Goal: Information Seeking & Learning: Learn about a topic

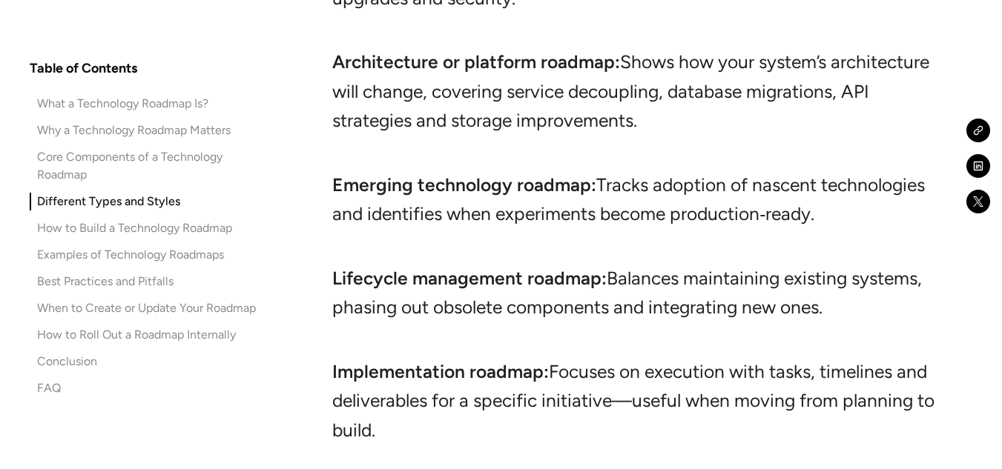
scroll to position [5598, 0]
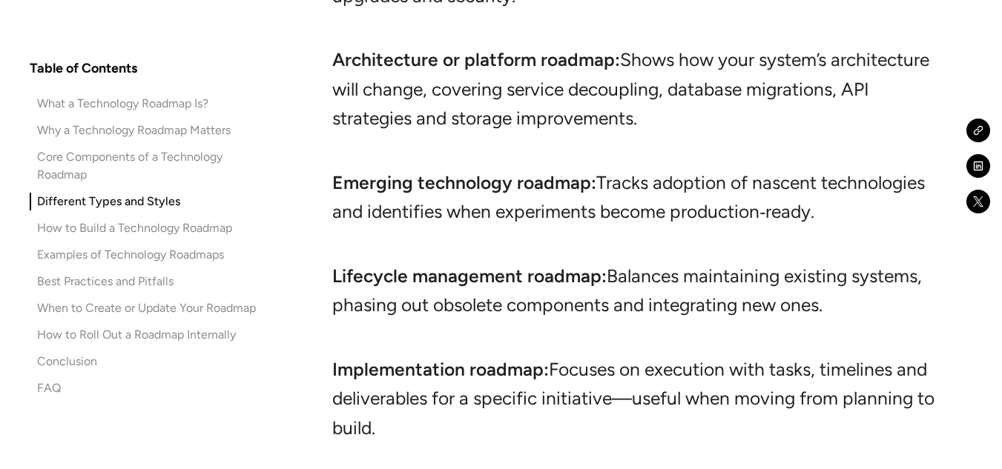
click at [193, 150] on div "Core Components of a Technology Roadmap" at bounding box center [150, 166] width 227 height 36
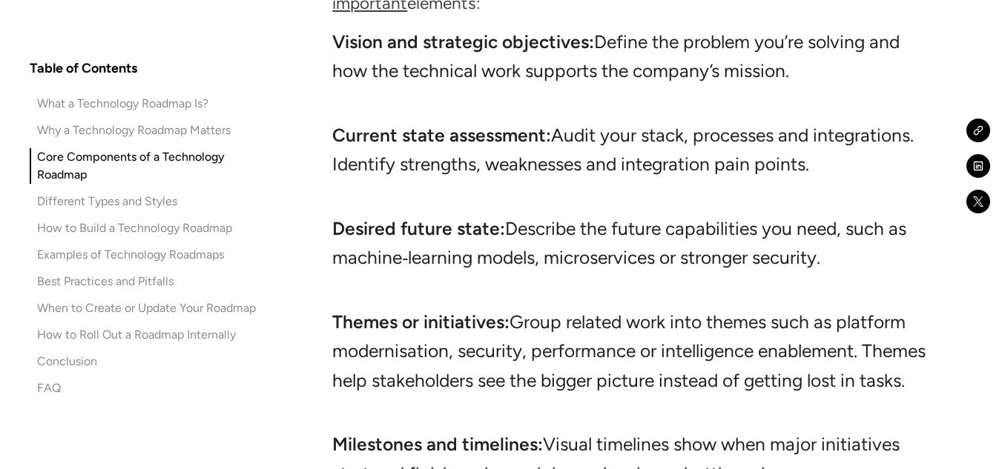
scroll to position [4063, 0]
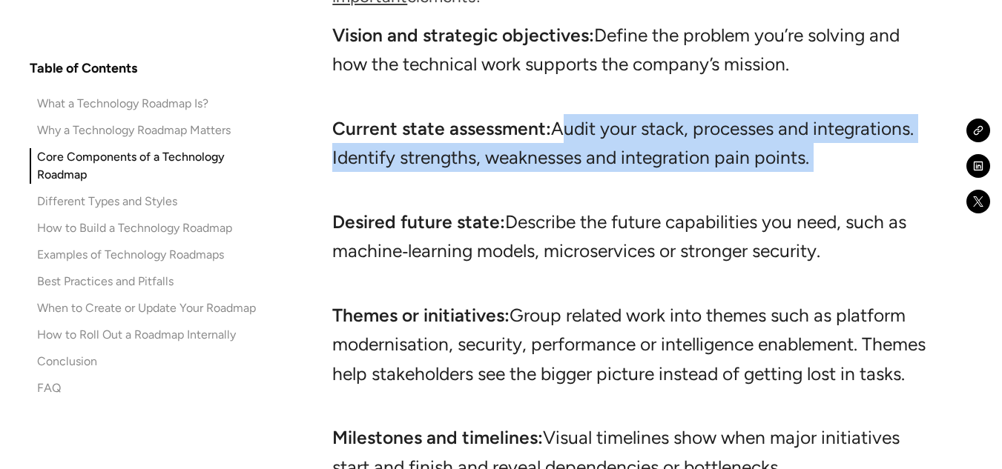
drag, startPoint x: 555, startPoint y: 107, endPoint x: 814, endPoint y: 151, distance: 262.5
click at [814, 151] on li "Current state assessment: Audit your stack, processes and integrations. Identif…" at bounding box center [634, 158] width 604 height 88
copy li "Audit your stack, processes and integrations. Identify strengths, weaknesses an…"
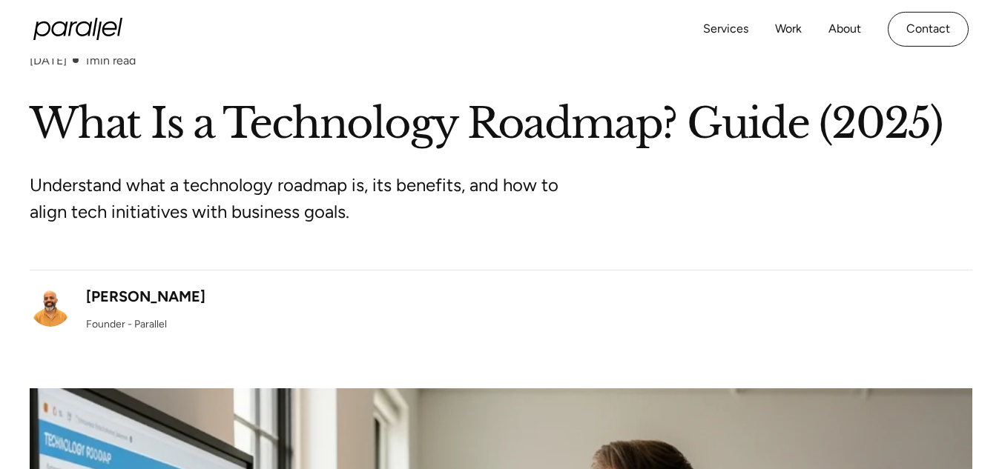
scroll to position [0, 0]
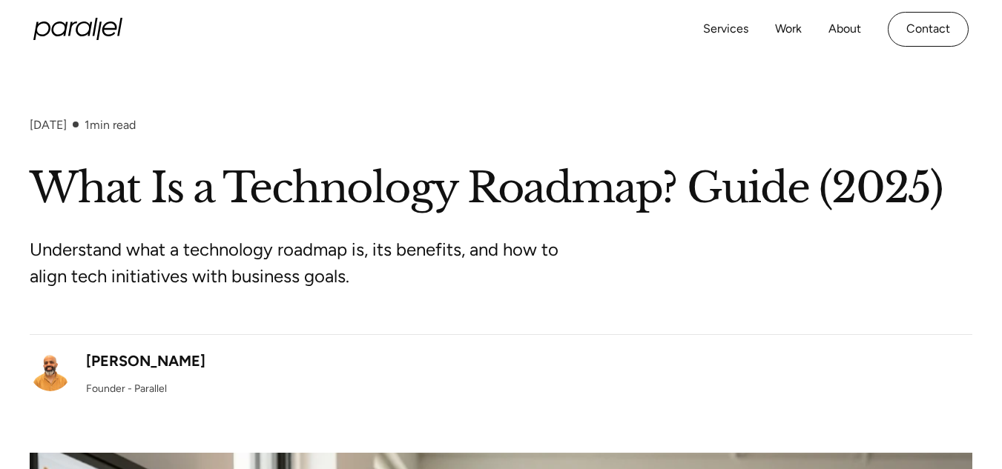
click at [121, 355] on div "[PERSON_NAME]" at bounding box center [145, 361] width 119 height 22
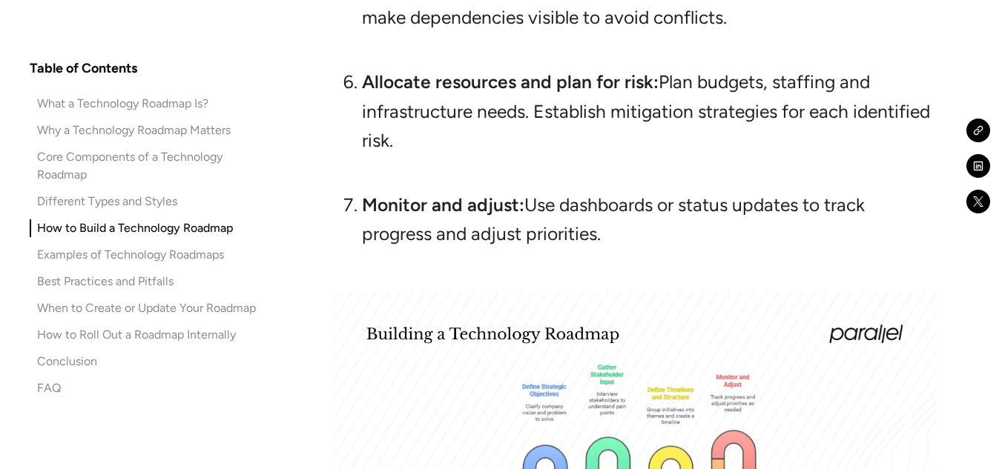
scroll to position [6768, 0]
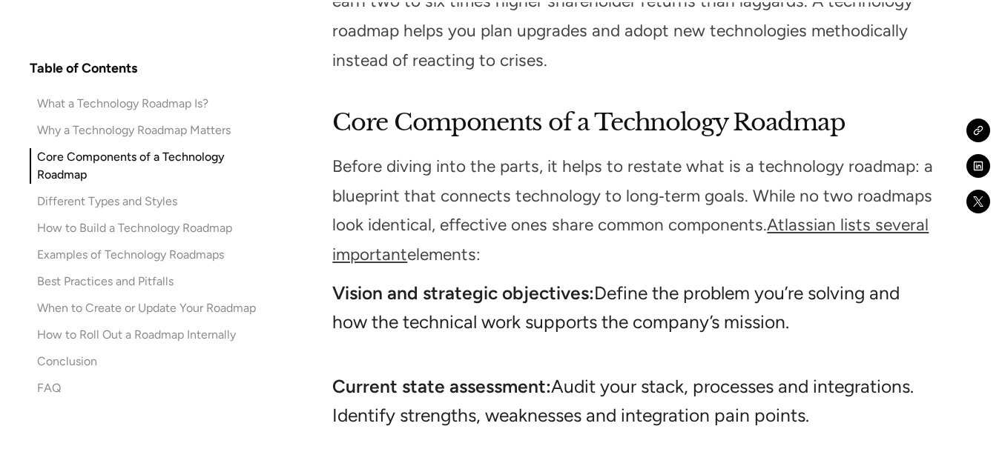
scroll to position [3827, 0]
